Goal: Information Seeking & Learning: Compare options

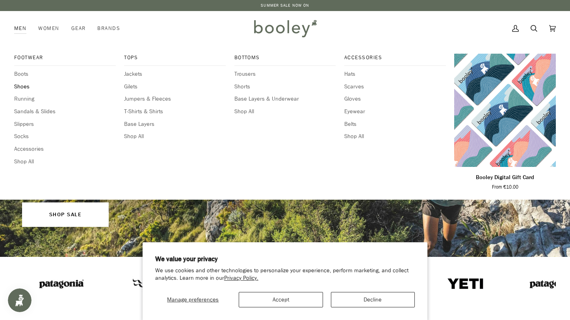
click at [23, 84] on span "Shoes" at bounding box center [65, 86] width 102 height 9
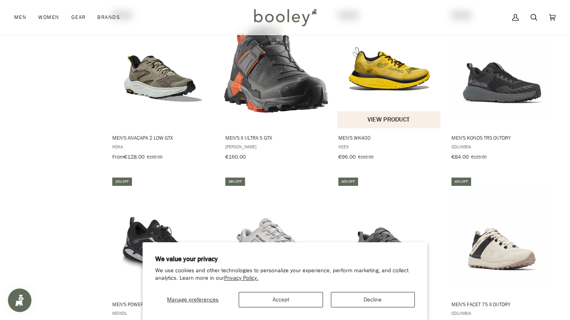
scroll to position [473, 0]
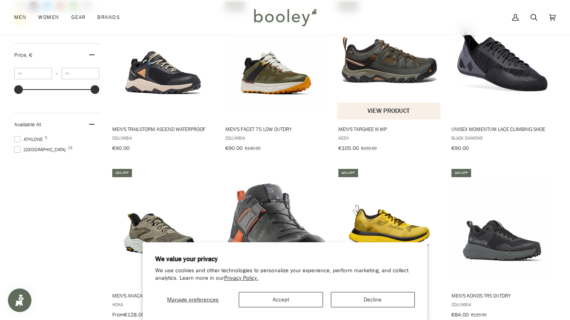
click at [375, 125] on span "Men's Targhee III WP" at bounding box center [389, 128] width 102 height 7
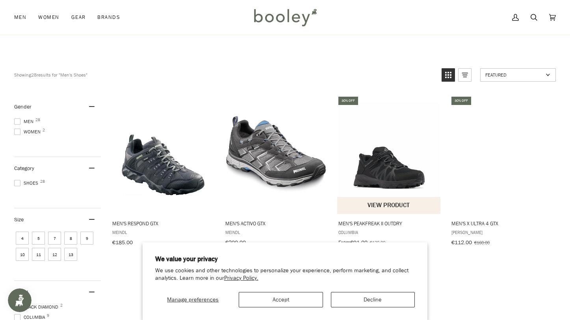
scroll to position [39, 0]
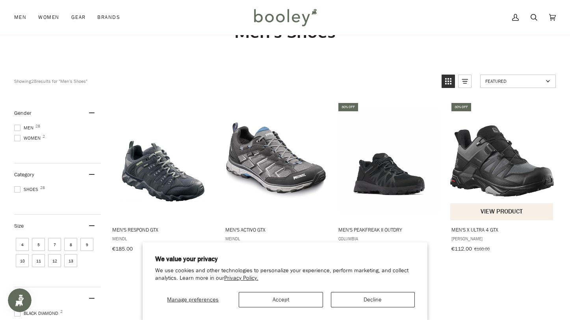
click at [499, 171] on img "Men's X Ultra 4 GTX" at bounding box center [502, 161] width 104 height 104
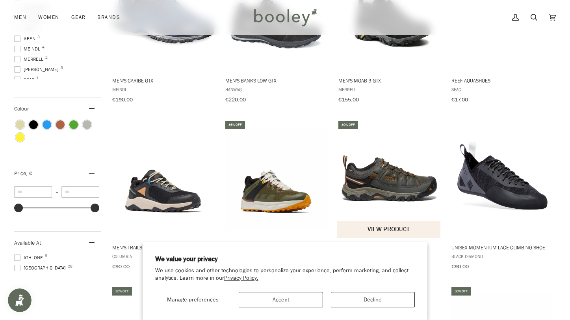
scroll to position [433, 0]
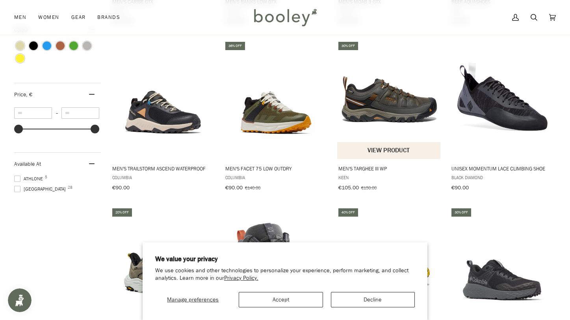
click at [385, 165] on span "Men's Targhee III WP" at bounding box center [389, 168] width 102 height 7
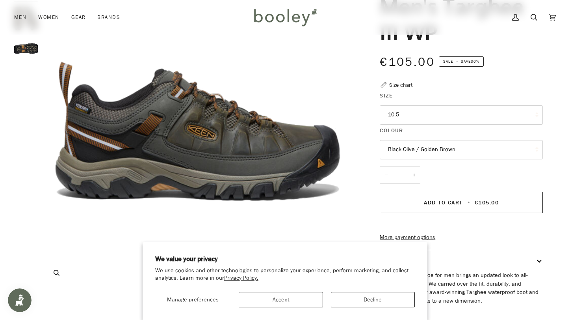
scroll to position [118, 0]
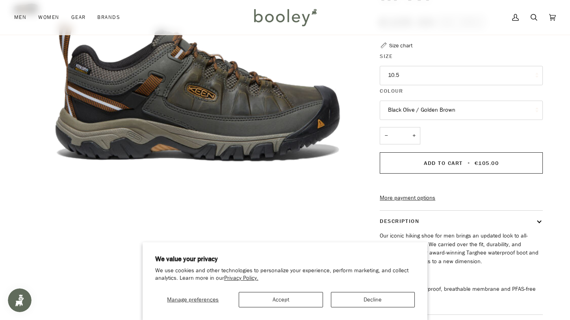
click at [496, 77] on button "10.5" at bounding box center [461, 75] width 163 height 19
click at [328, 198] on img "Keen Men's Targhee III WP Black Olive / Golden Brown - Booley Galway" at bounding box center [197, 92] width 311 height 311
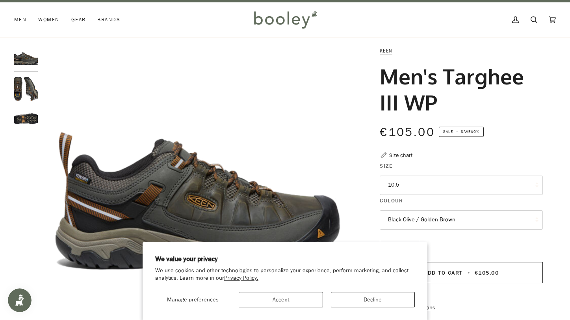
scroll to position [0, 0]
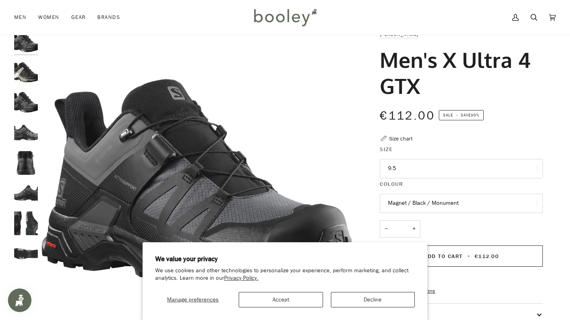
scroll to position [39, 0]
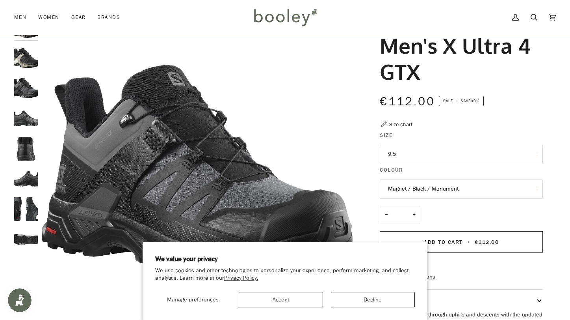
click at [468, 157] on button "9.5" at bounding box center [461, 154] width 163 height 19
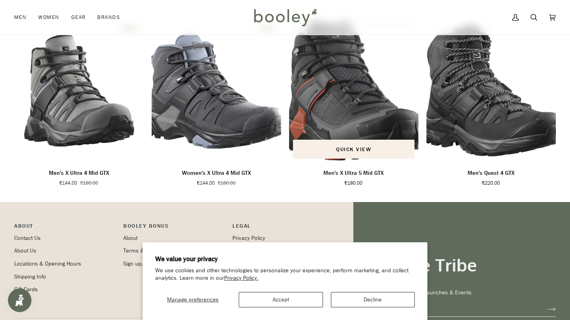
scroll to position [512, 0]
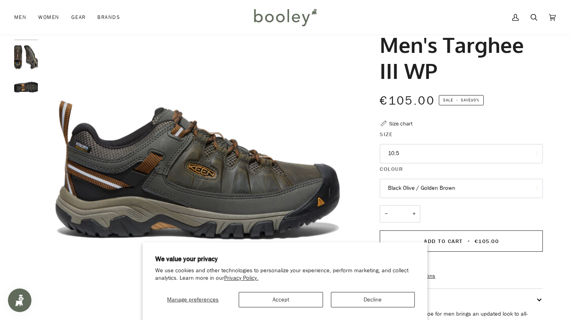
scroll to position [39, 0]
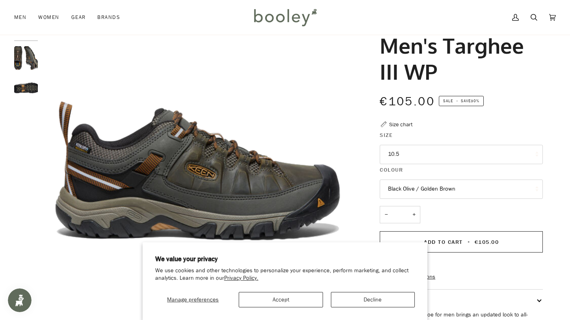
click at [19, 90] on img "Keen Men's Targhee III WP Black Olive / Golden Brown - Booley Galway" at bounding box center [26, 88] width 24 height 24
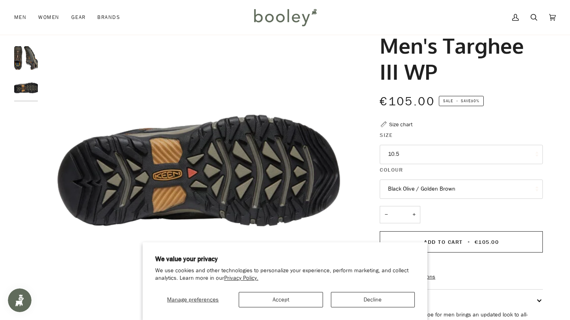
click at [29, 63] on img "Keen Men's Targhee III WP Black Olive / Golden Brown - Booley Galway" at bounding box center [26, 58] width 24 height 24
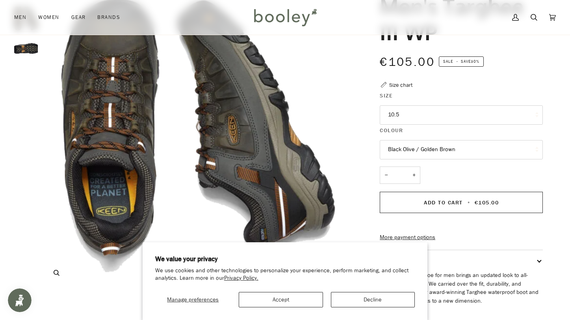
scroll to position [0, 0]
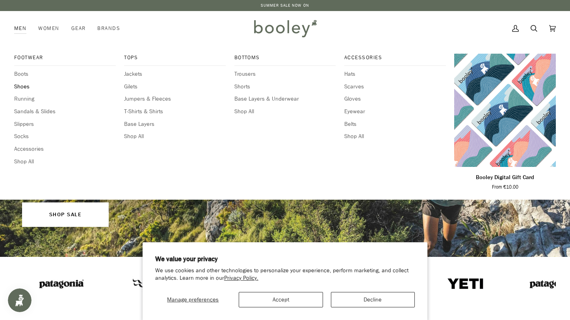
click at [17, 85] on span "Shoes" at bounding box center [65, 86] width 102 height 9
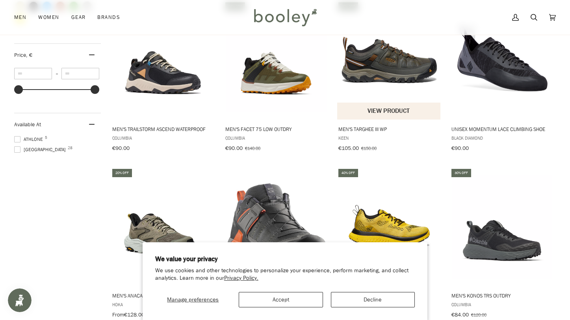
scroll to position [433, 0]
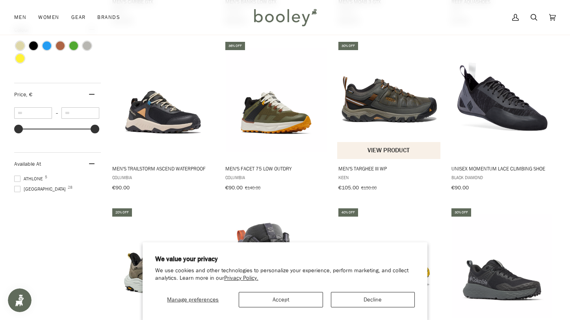
click at [385, 105] on img "Men's Targhee III WP" at bounding box center [389, 100] width 104 height 104
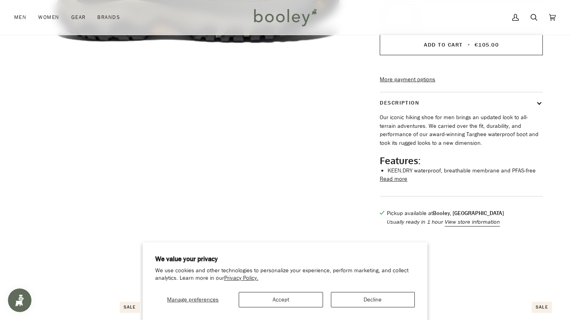
scroll to position [276, 0]
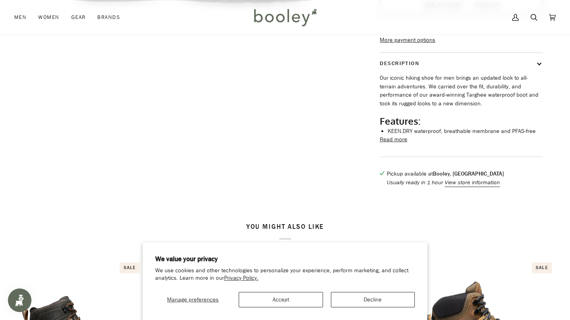
click at [395, 144] on button "Read more" at bounding box center [394, 139] width 28 height 9
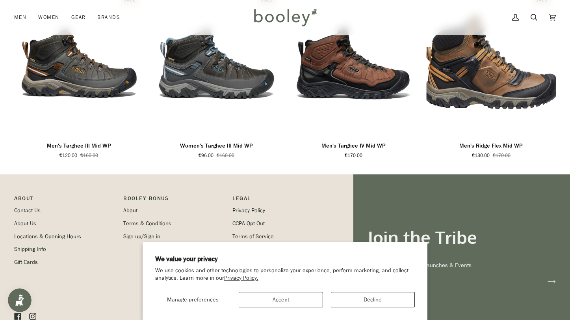
scroll to position [749, 0]
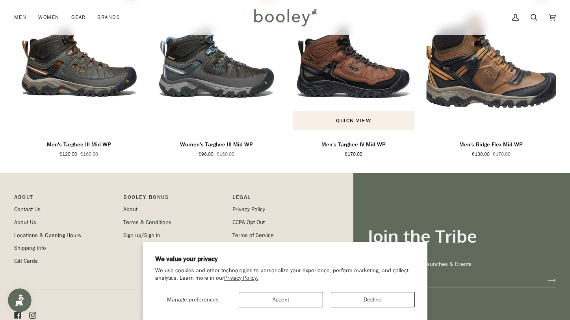
click at [360, 149] on p "Men's Targhee IV Mid WP" at bounding box center [353, 144] width 64 height 9
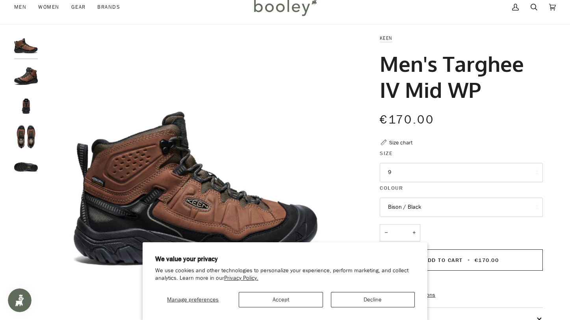
scroll to position [39, 0]
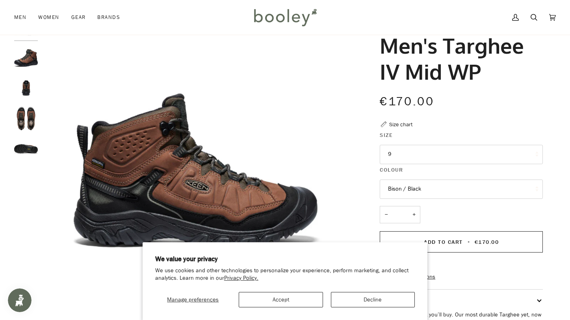
click at [26, 91] on img "Keen Men's Targhee IV Mid WP Bison / Black - Booley Galway" at bounding box center [26, 88] width 24 height 24
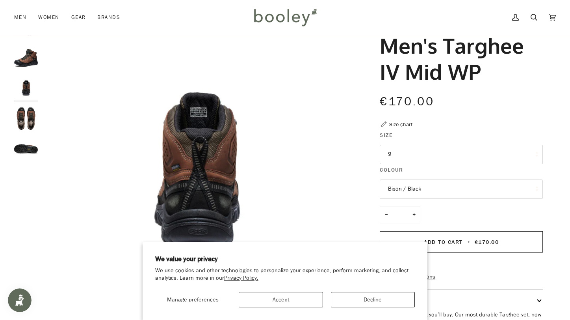
click at [22, 112] on img "Keen Men's Targhee IV Mid WP Bison / Black - Booley Galway" at bounding box center [26, 118] width 24 height 24
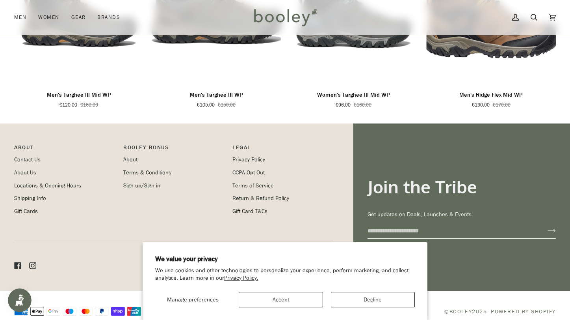
scroll to position [618, 0]
